Goal: Transaction & Acquisition: Purchase product/service

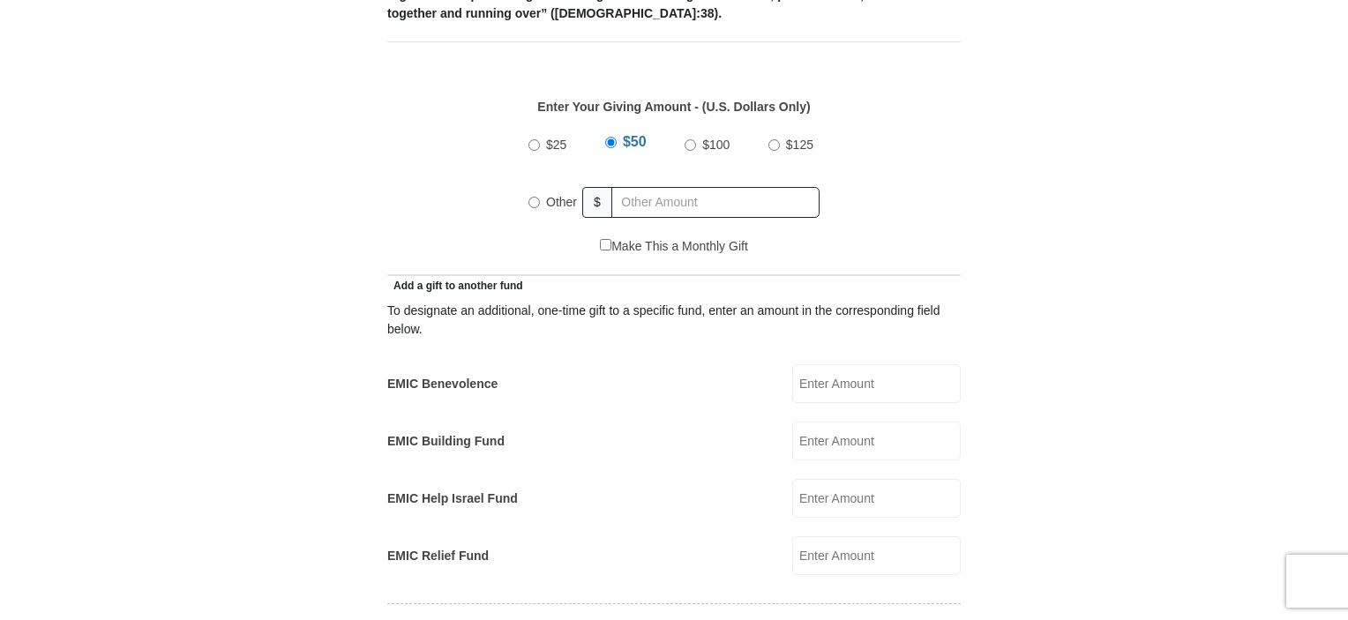
scroll to position [786, 0]
click at [529, 196] on input "Other" at bounding box center [533, 201] width 11 height 11
radio input "true"
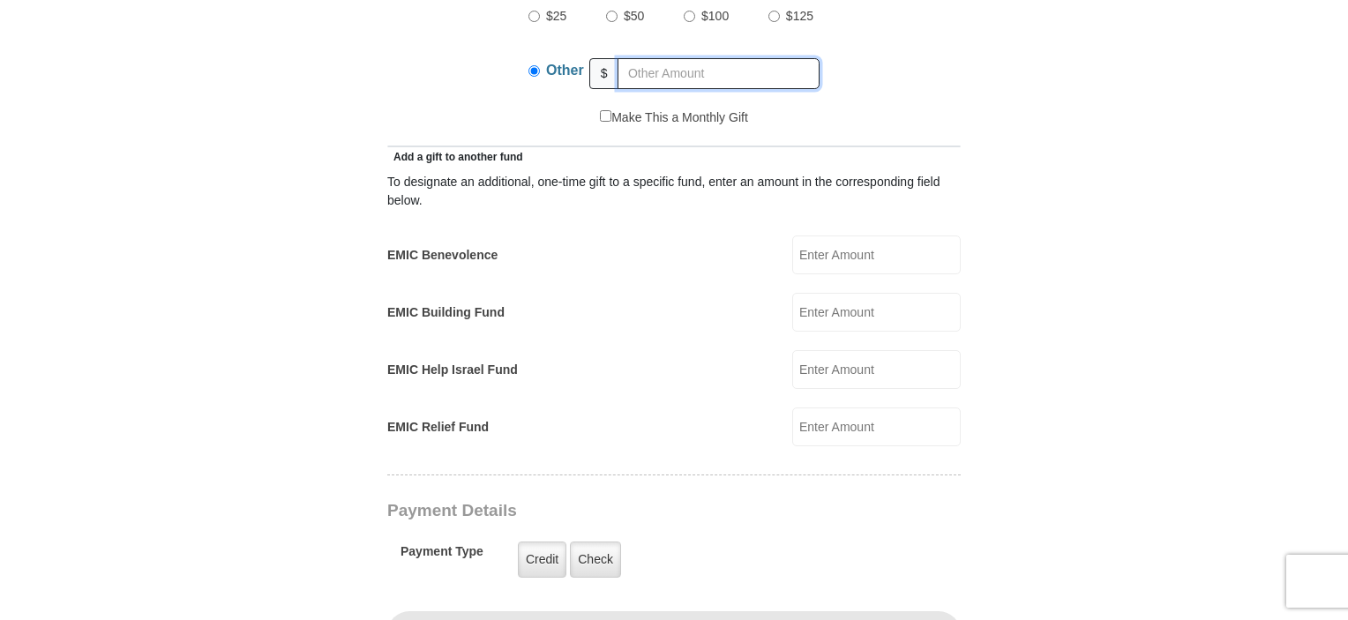
scroll to position [931, 0]
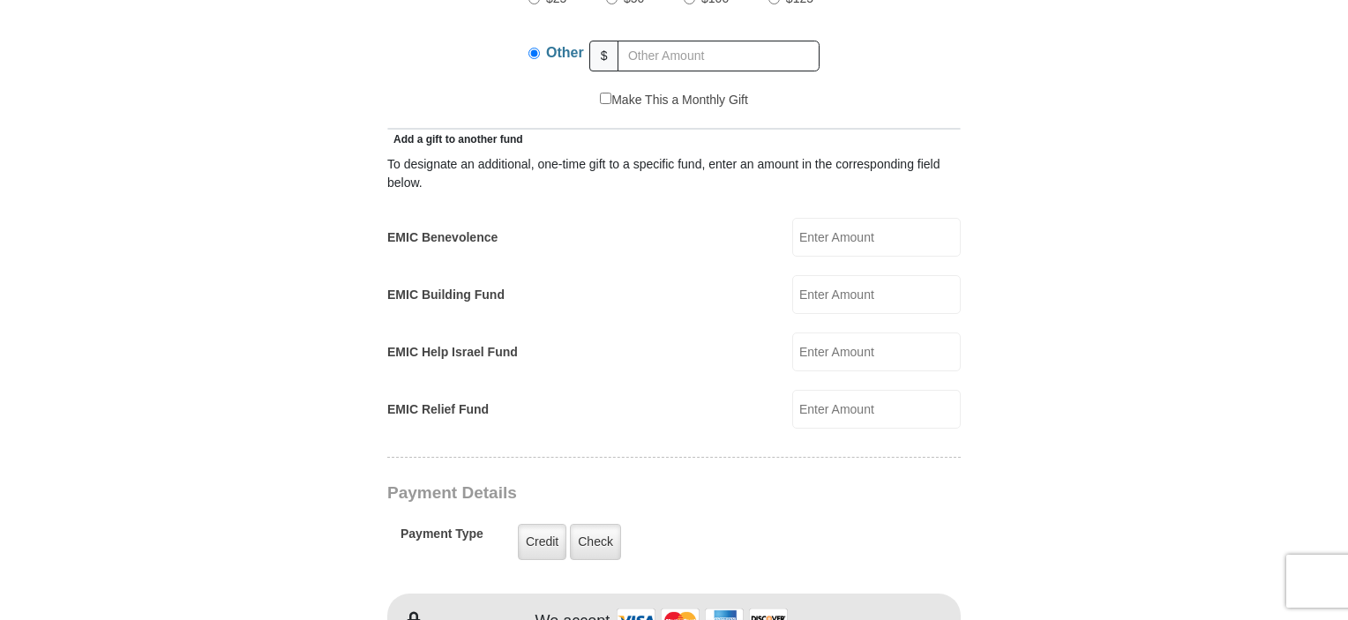
click at [886, 222] on input "EMIC Benevolence" at bounding box center [876, 237] width 168 height 39
type input "2"
click at [837, 280] on input "EMIC Building Fund" at bounding box center [876, 294] width 168 height 39
type input "2"
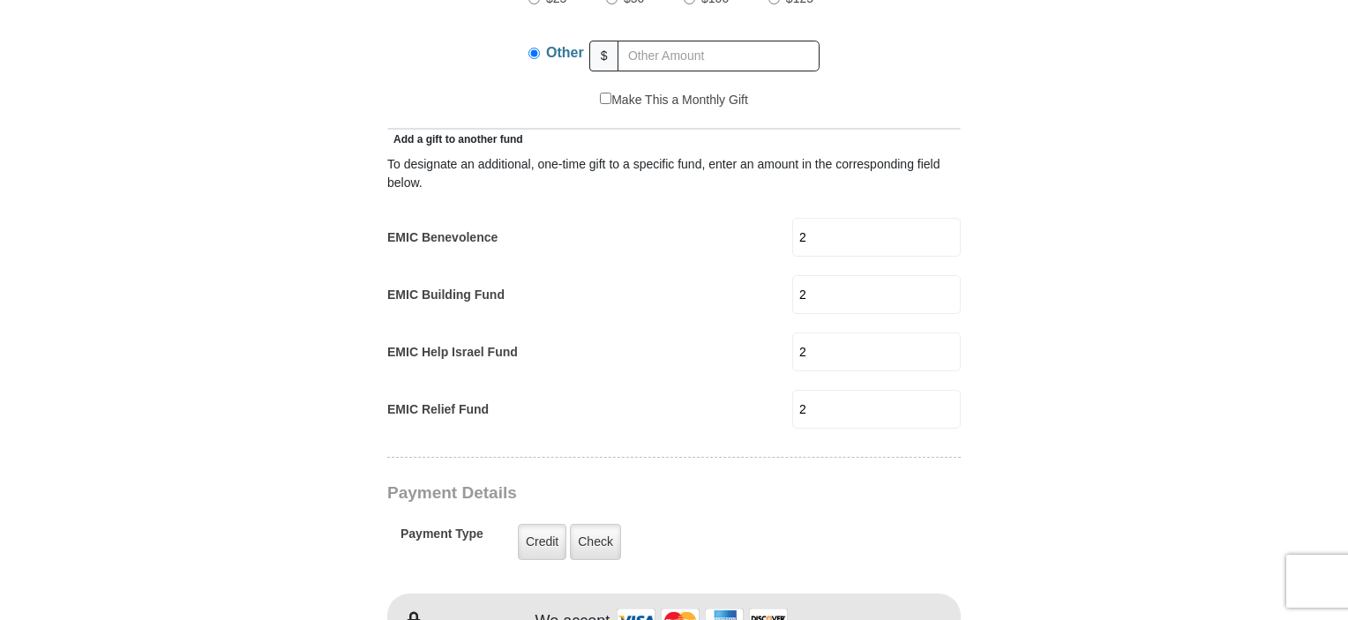
type input "2"
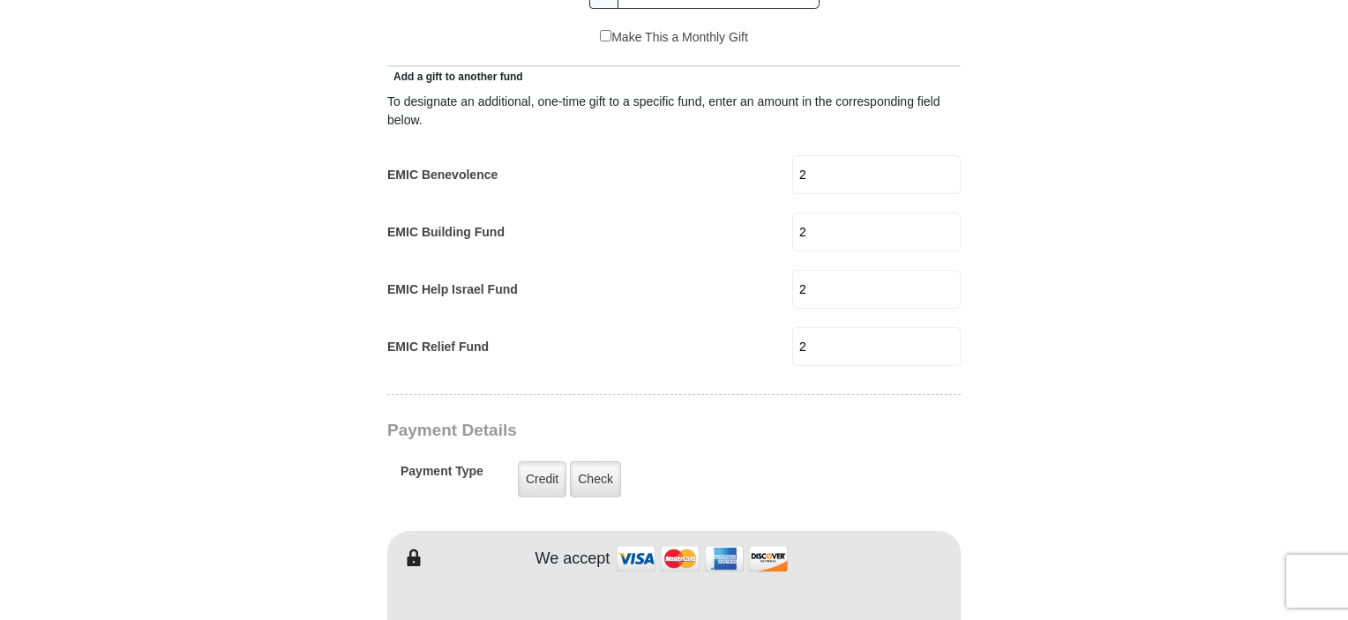
scroll to position [992, 0]
click at [843, 161] on input "2" at bounding box center [876, 176] width 168 height 39
type input "3"
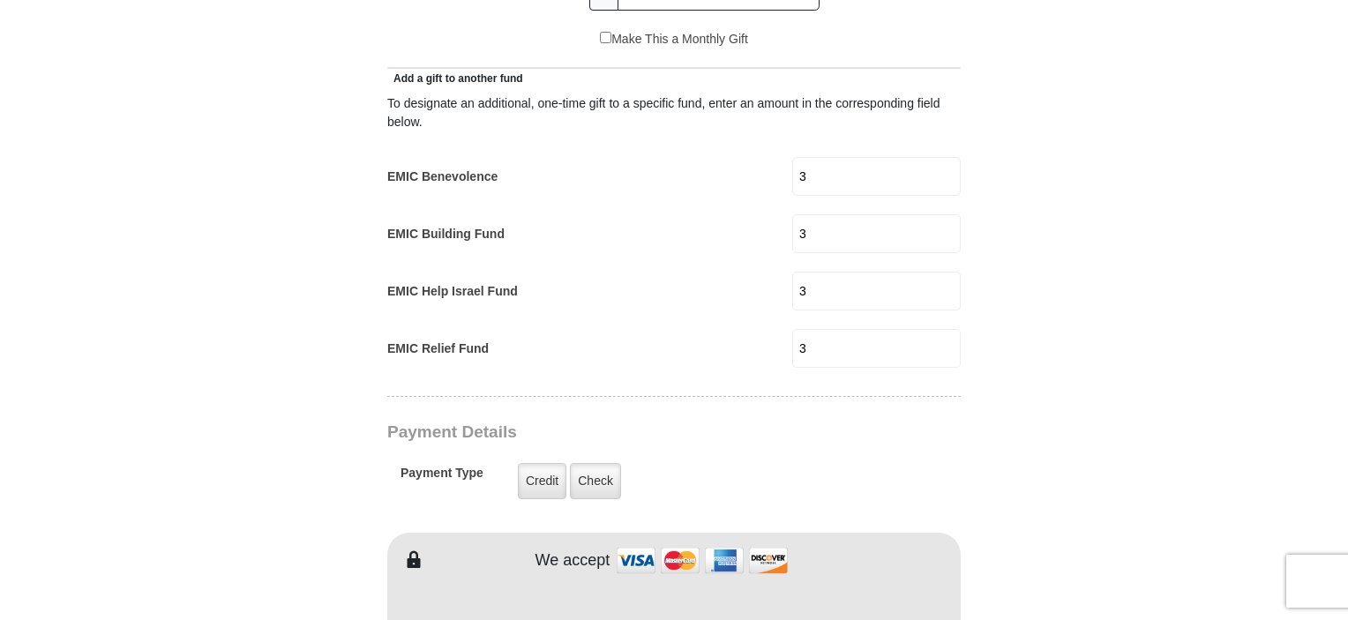
type input "3"
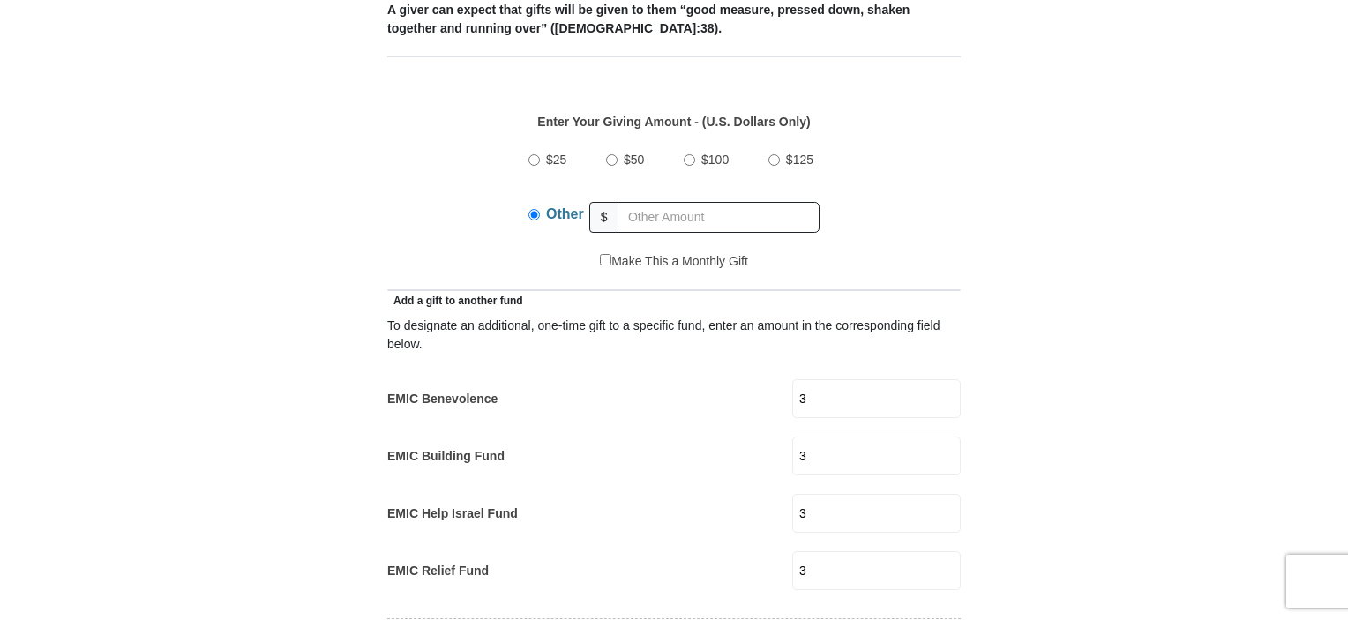
scroll to position [780, 0]
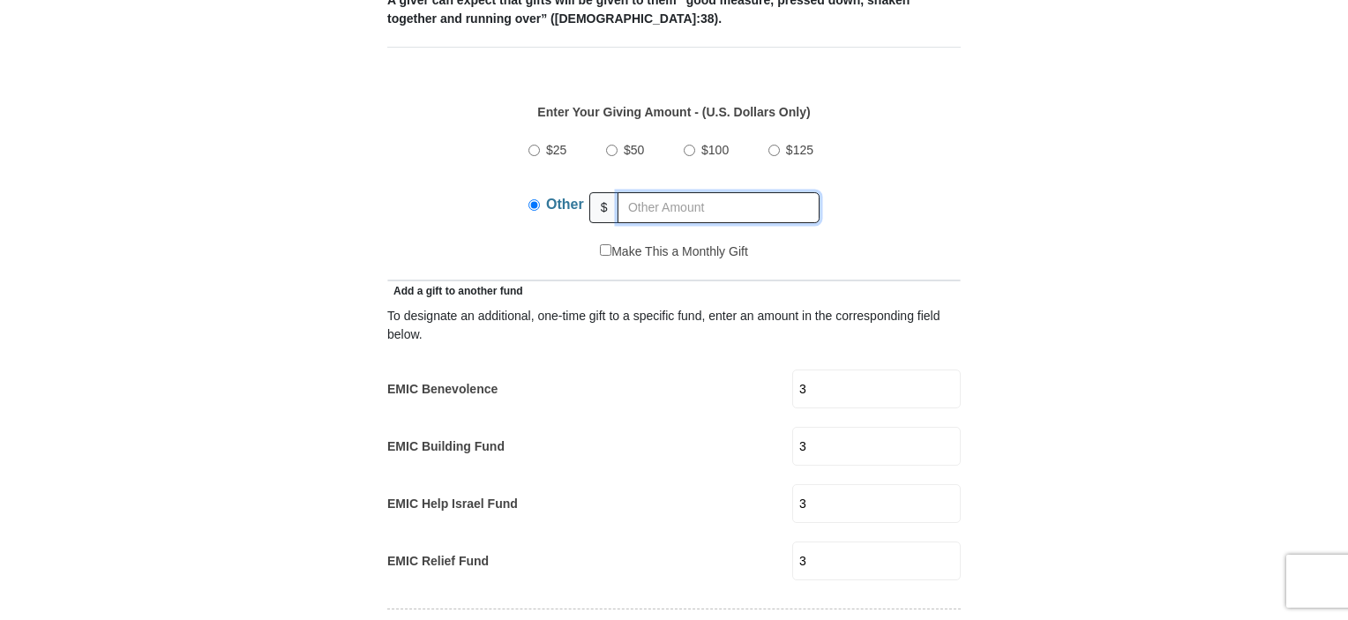
click at [659, 192] on input "text" at bounding box center [718, 207] width 202 height 31
type input "1"
click at [839, 244] on div "Make This a Monthly Gift" at bounding box center [674, 261] width 555 height 37
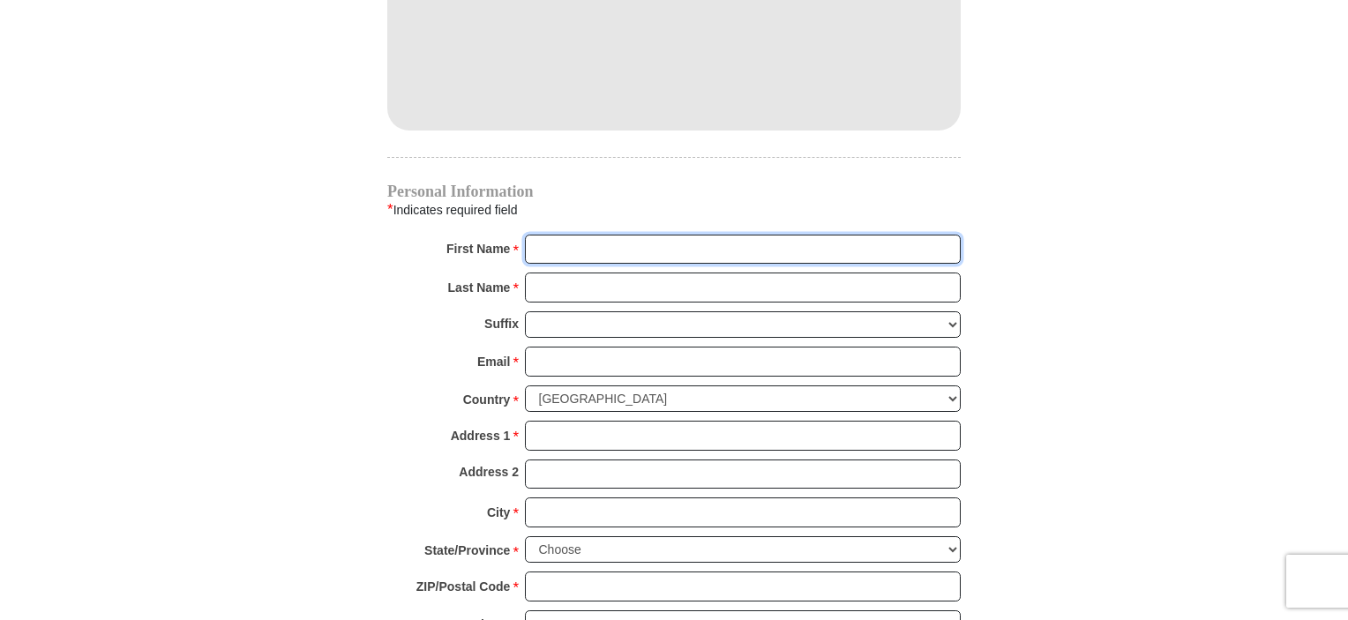
scroll to position [1598, 0]
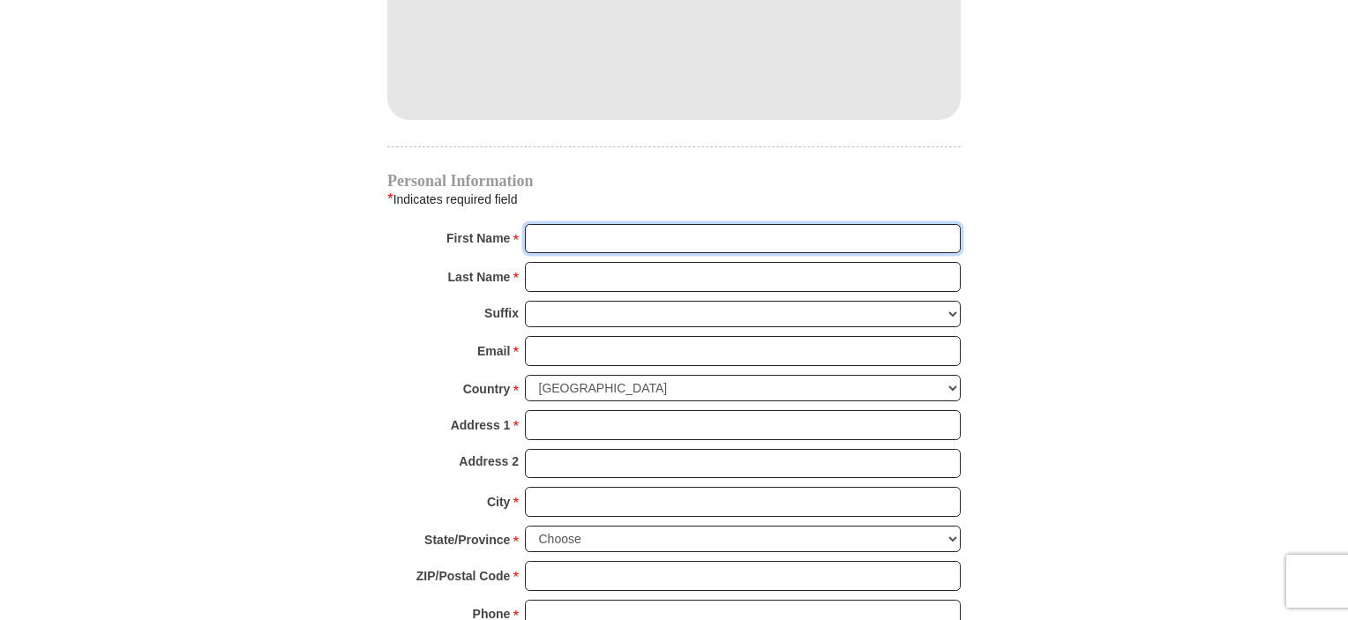
click at [560, 224] on input "First Name *" at bounding box center [743, 239] width 436 height 30
type input "GRegg & Lida"
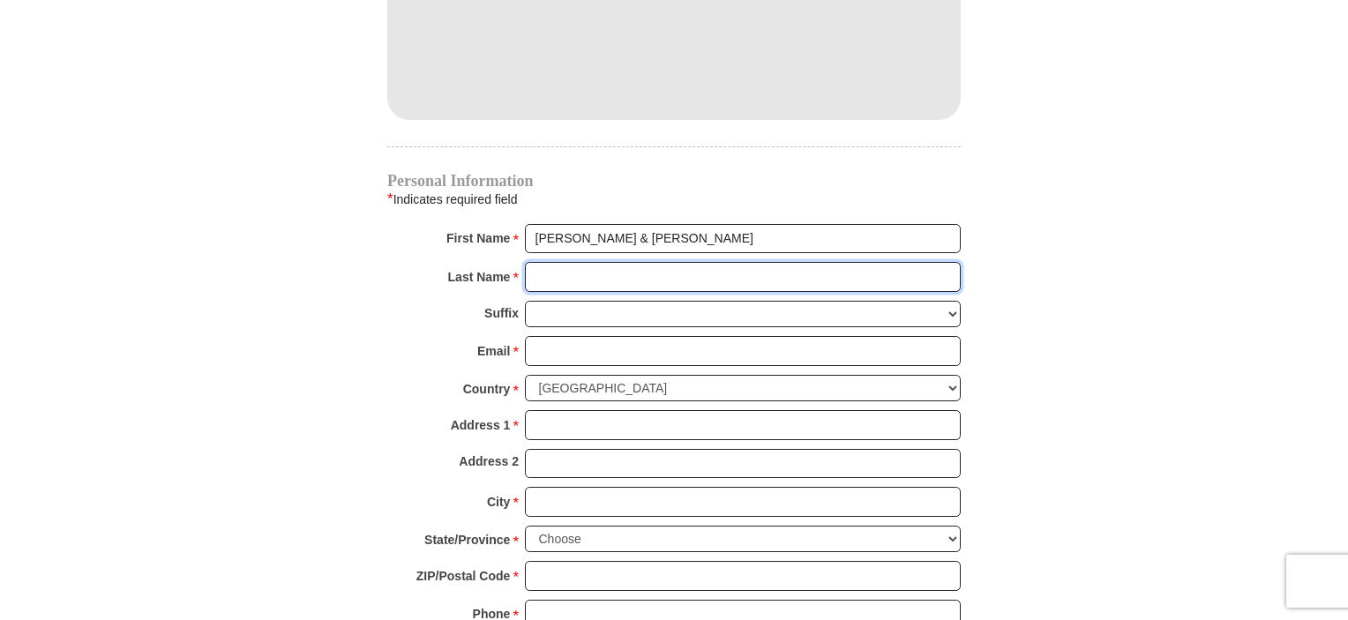
type input "Thompson"
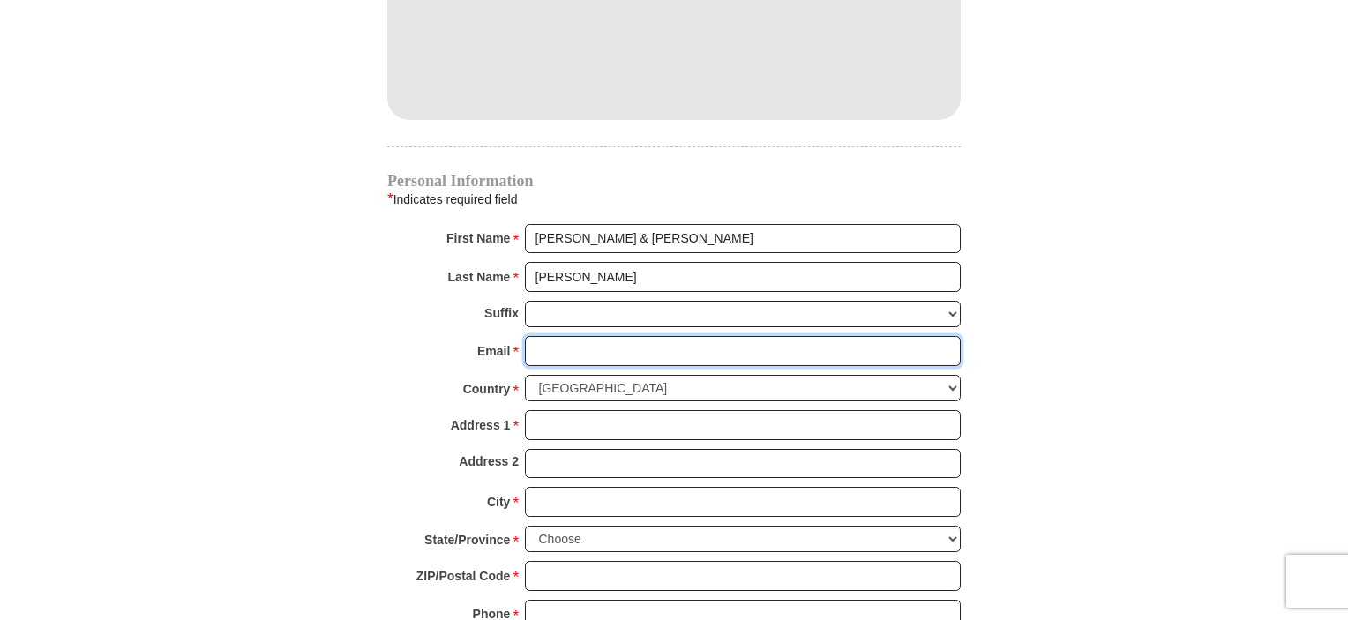
type input "greggft@gmail.com"
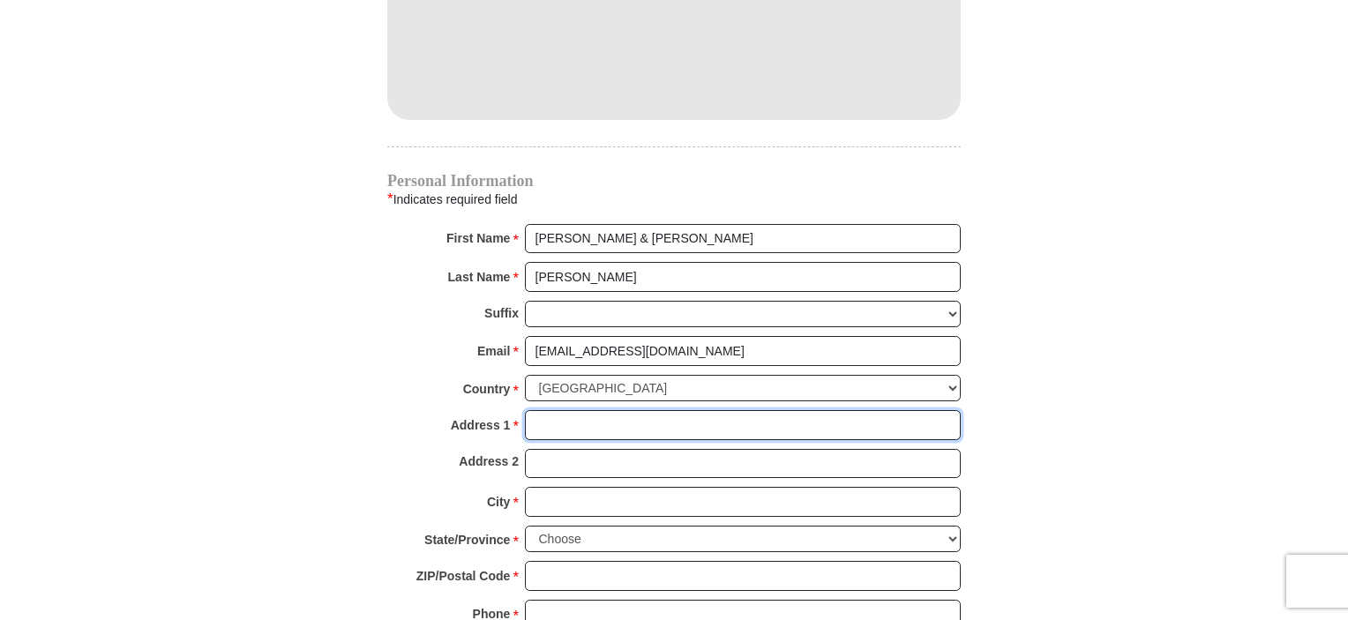
type input "1720 Steese Road"
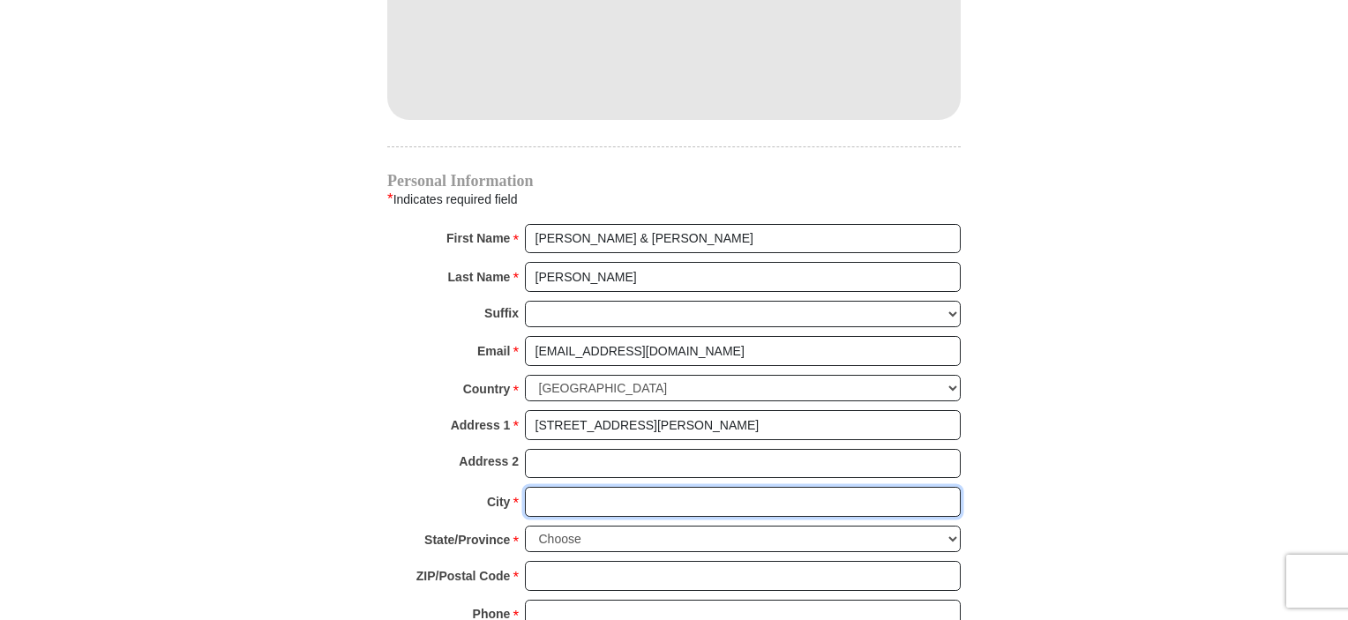
type input "GREEN"
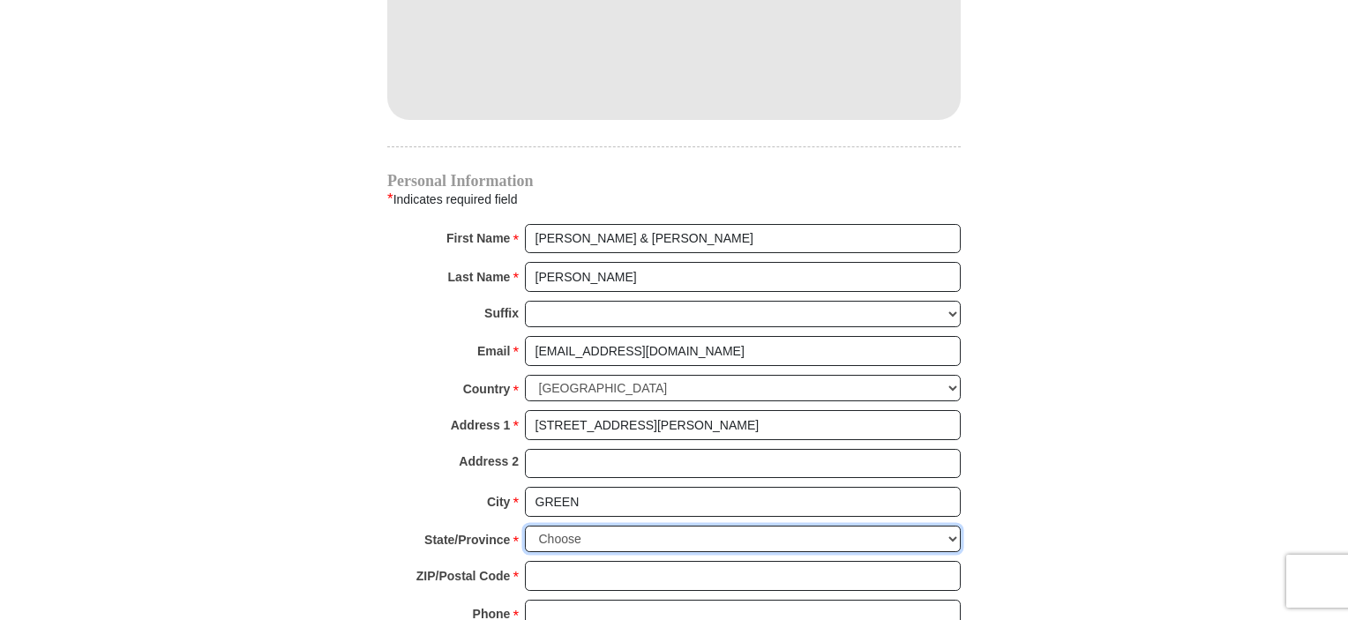
select select "OH"
type input "44685-7712"
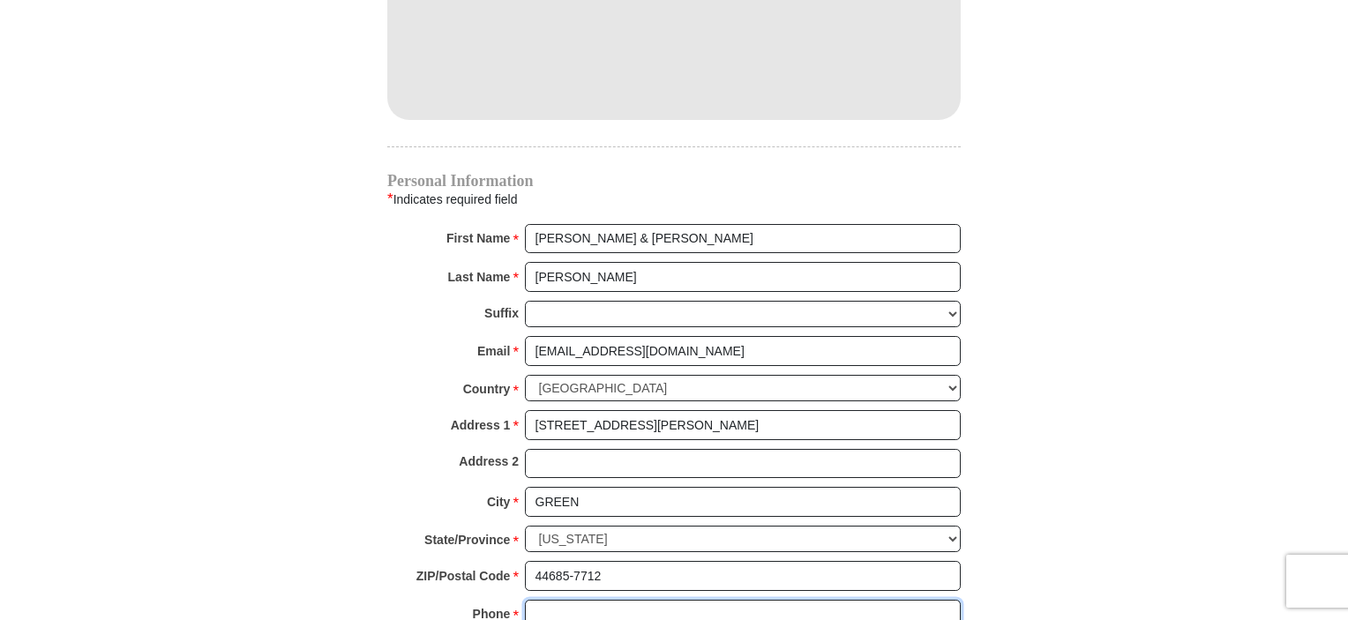
type input "3308261582"
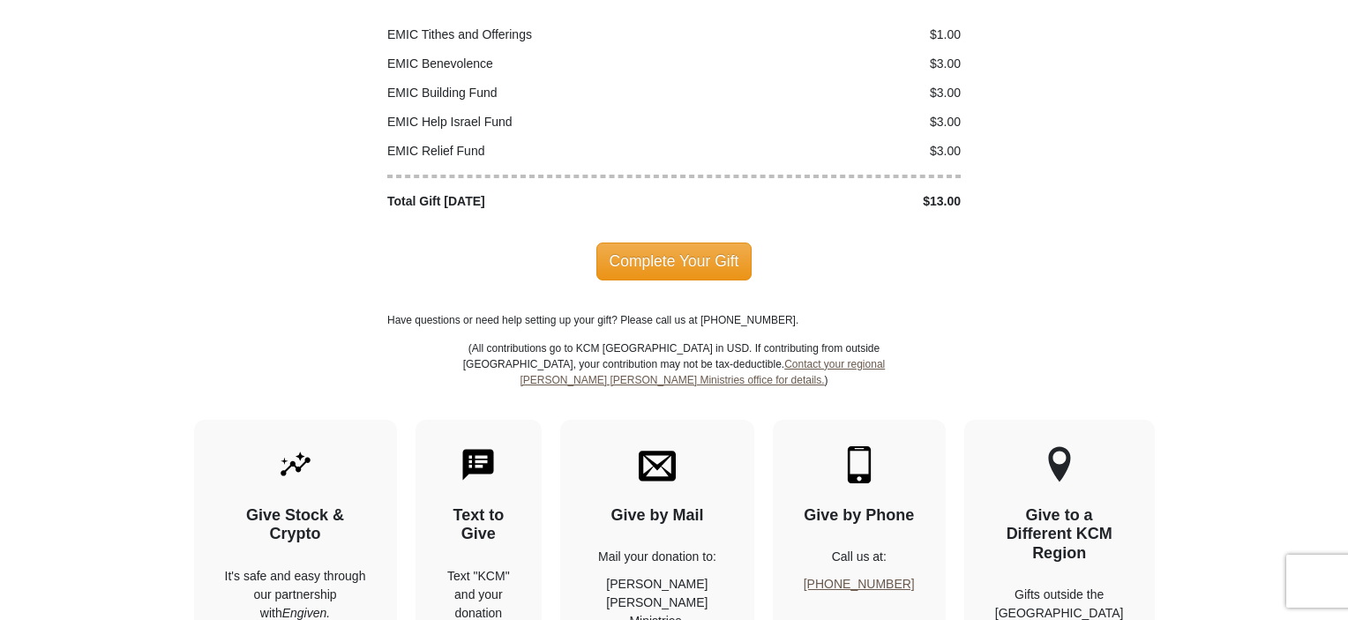
scroll to position [2291, 0]
click at [711, 242] on span "Complete Your Gift" at bounding box center [674, 260] width 156 height 37
